Goal: Task Accomplishment & Management: Use online tool/utility

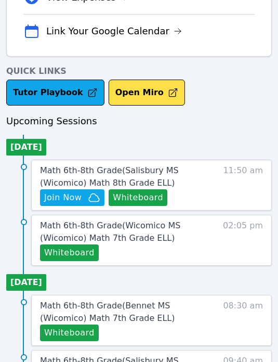
scroll to position [366, 0]
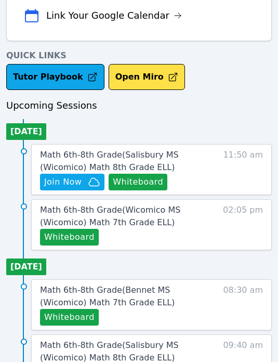
click at [135, 179] on button "Whiteboard" at bounding box center [138, 182] width 59 height 17
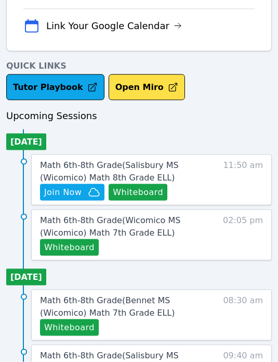
scroll to position [355, 0]
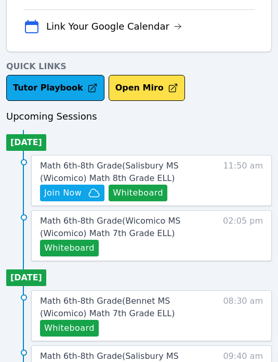
click at [61, 191] on span "Join Now" at bounding box center [62, 193] width 37 height 12
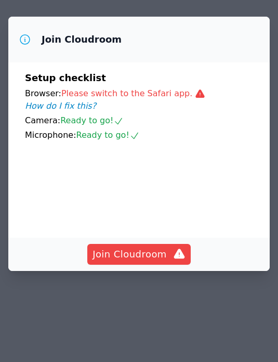
click at [131, 262] on span "Join Cloudroom" at bounding box center [139, 254] width 93 height 15
